Goal: Navigation & Orientation: Find specific page/section

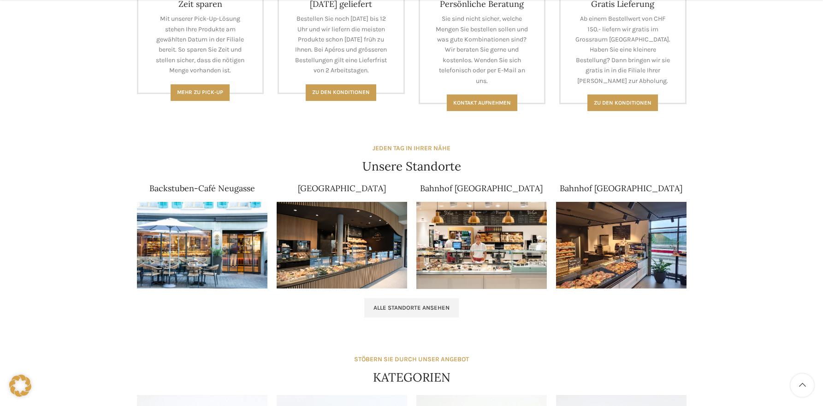
scroll to position [599, 0]
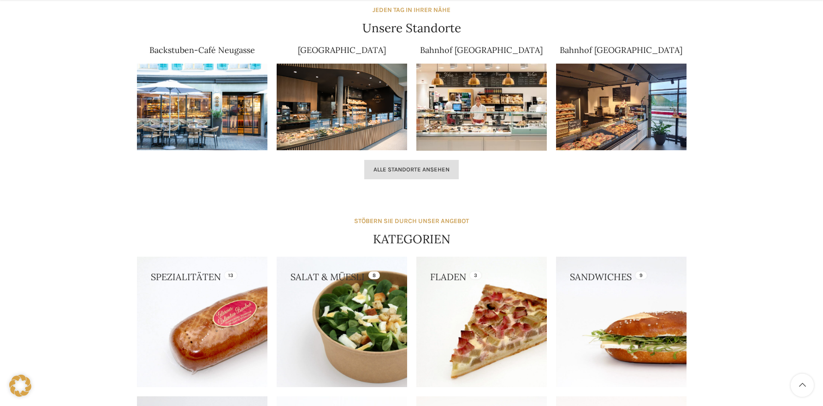
click at [407, 170] on span "Alle Standorte ansehen" at bounding box center [411, 169] width 76 height 7
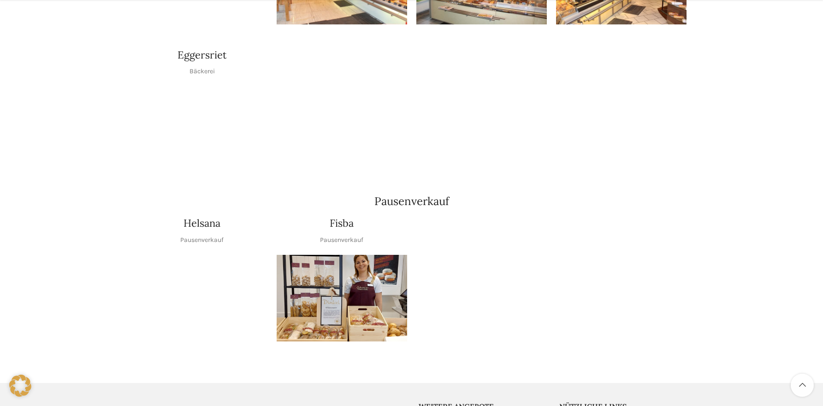
scroll to position [645, 0]
